Goal: Task Accomplishment & Management: Complete application form

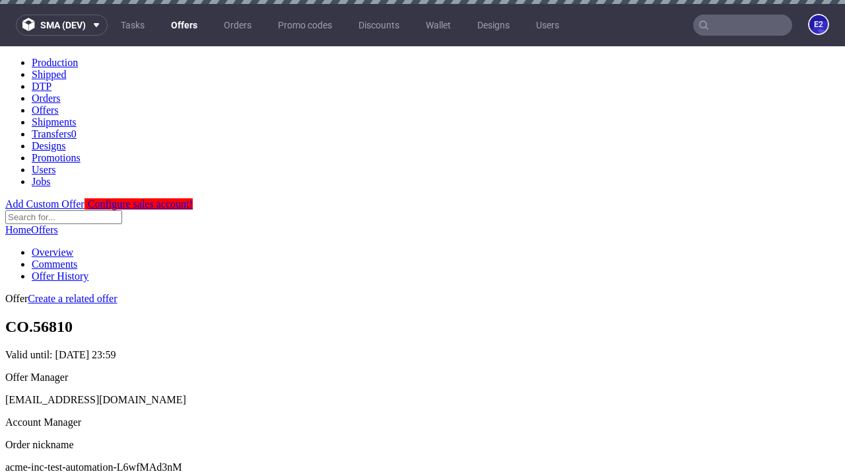
scroll to position [4, 0]
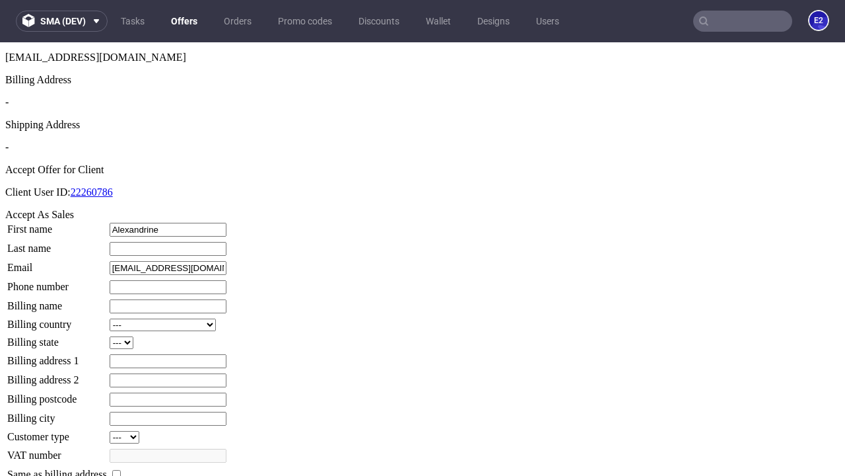
type input "Alexandrine"
type input "[PERSON_NAME]"
type input "1509813888"
type input "Michelle16"
select select "13"
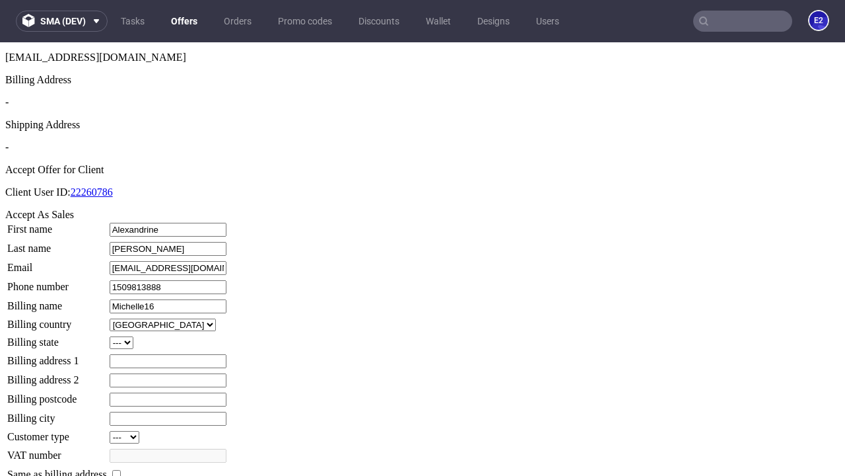
select select "132"
type input "Michelle16"
type input "[STREET_ADDRESS]"
type input "XB77 1ED"
type input "[PERSON_NAME]"
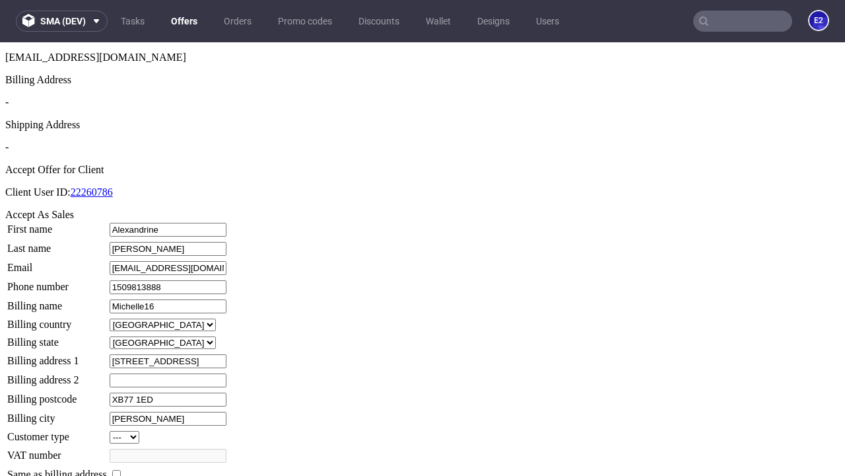
click at [121, 470] on input "checkbox" at bounding box center [116, 474] width 9 height 9
checkbox input "true"
type input "Michelle16"
select select "13"
type input "[STREET_ADDRESS]"
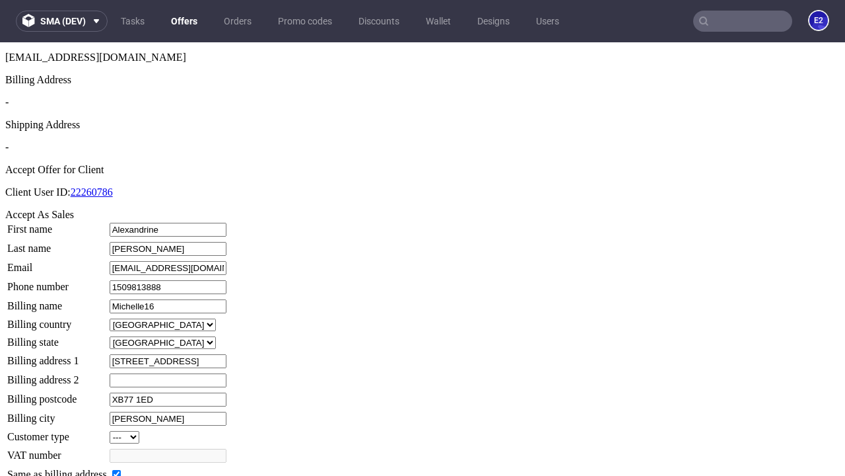
type input "XB77 1ED"
type input "[PERSON_NAME]"
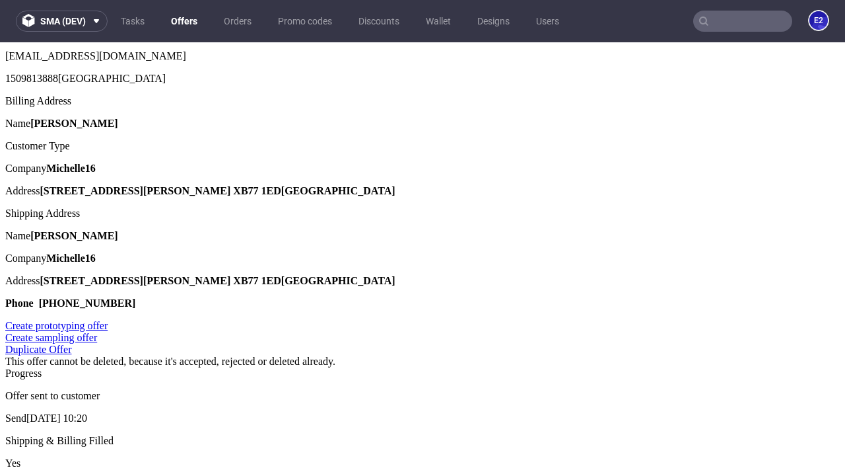
scroll to position [0, 0]
